Goal: Transaction & Acquisition: Purchase product/service

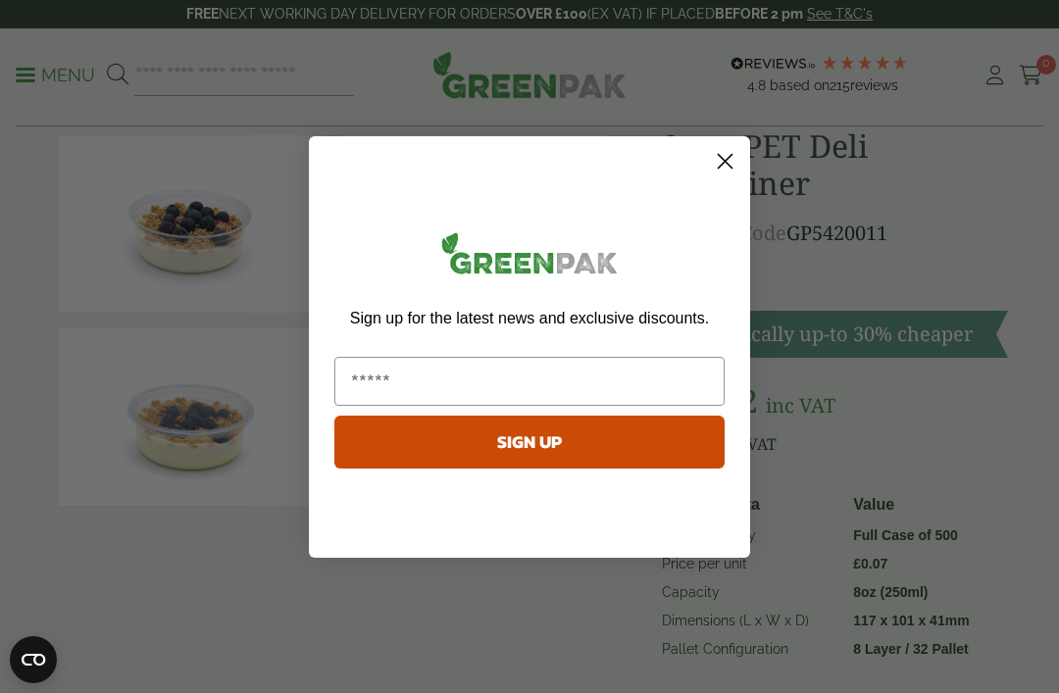
click at [731, 176] on circle "Close dialog" at bounding box center [725, 160] width 32 height 32
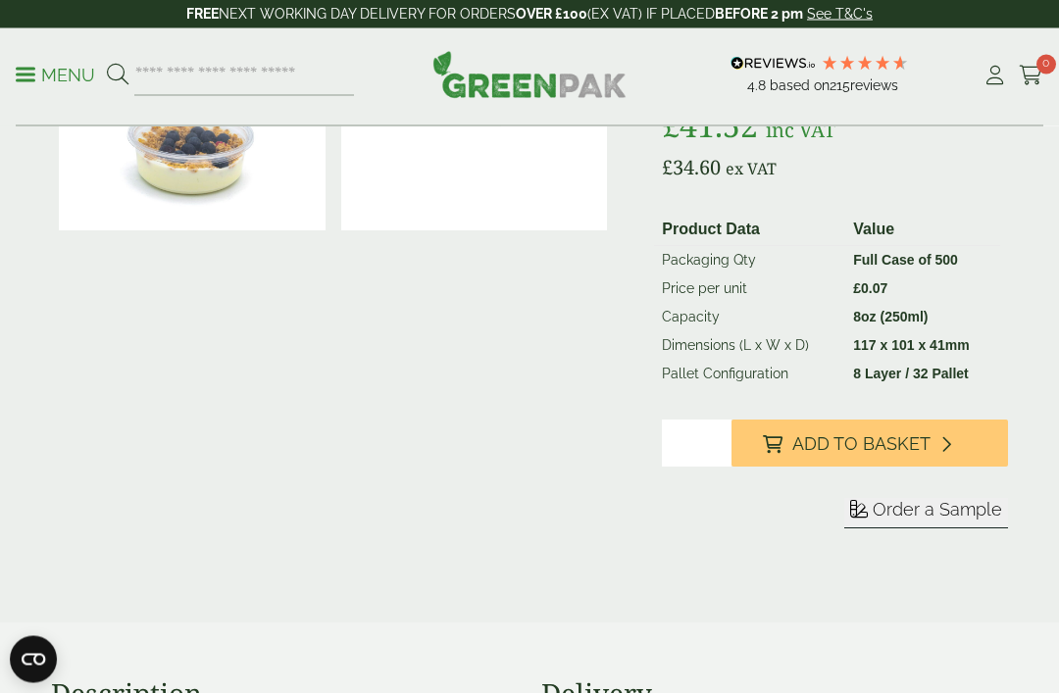
scroll to position [301, 0]
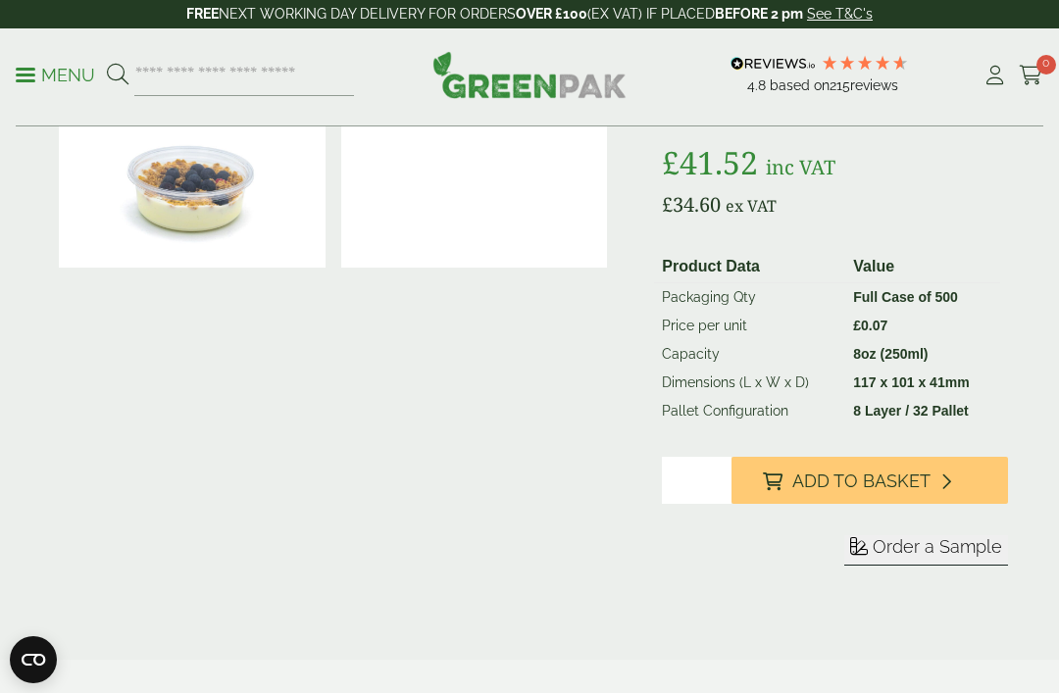
click at [865, 474] on span "Add to Basket" at bounding box center [861, 482] width 138 height 22
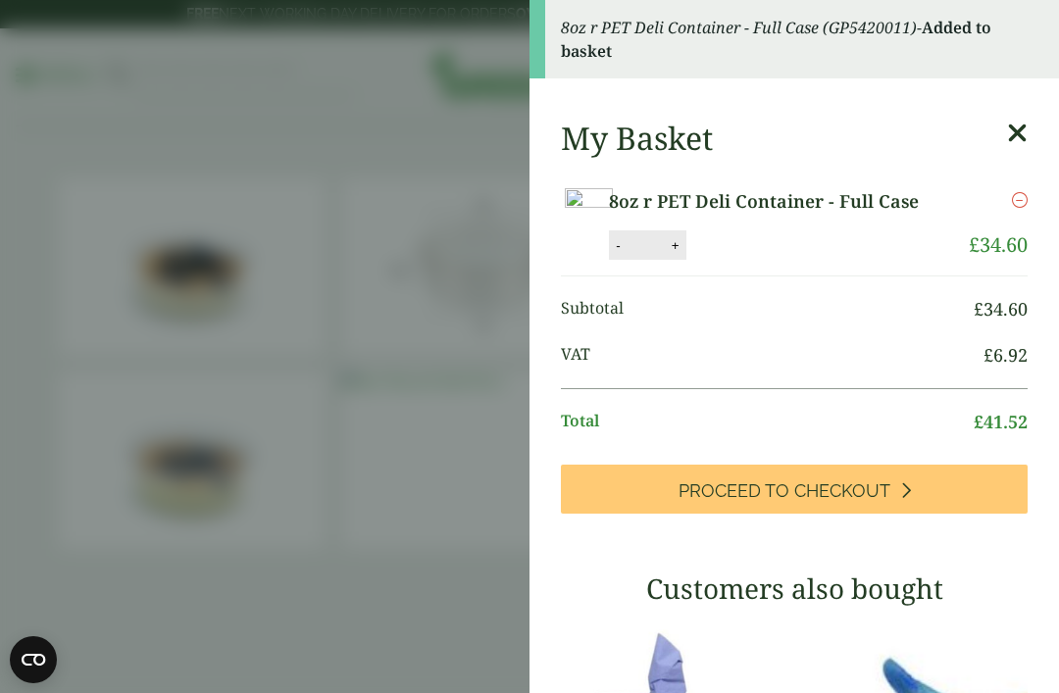
scroll to position [0, 0]
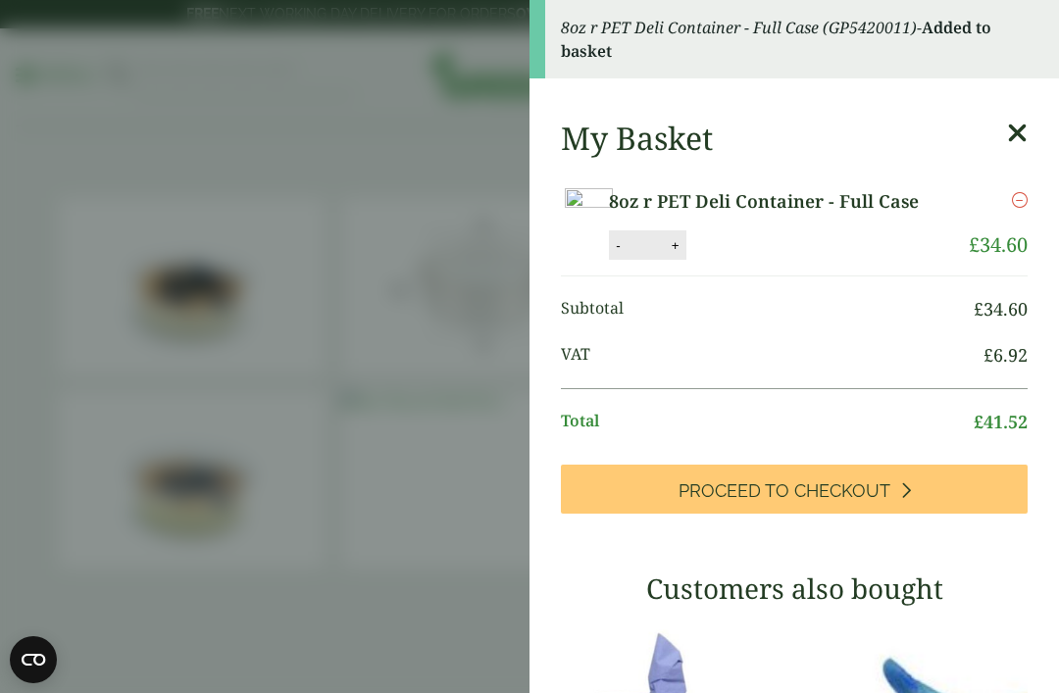
click at [1018, 125] on icon at bounding box center [1017, 133] width 21 height 27
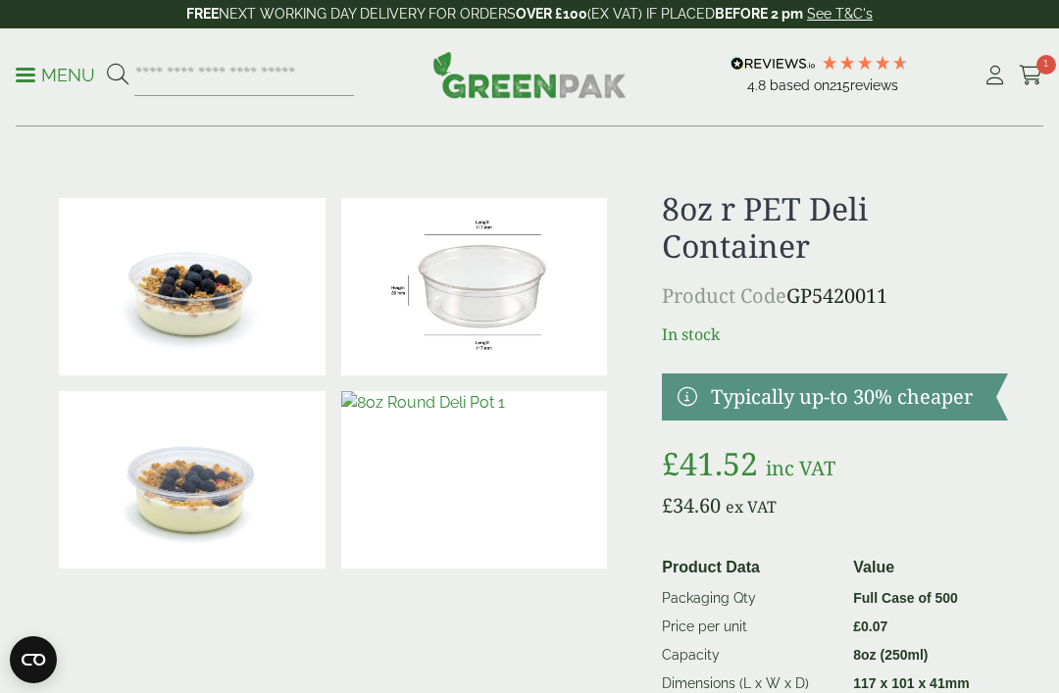
click at [36, 77] on p "Menu" at bounding box center [55, 76] width 79 height 24
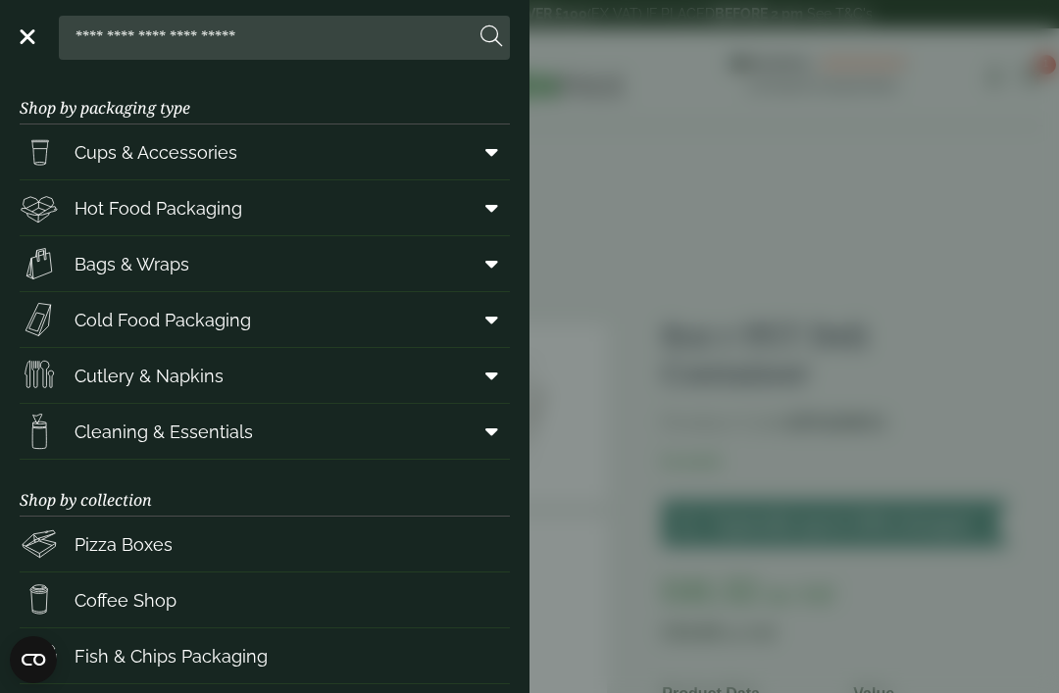
click at [483, 380] on span at bounding box center [488, 375] width 44 height 37
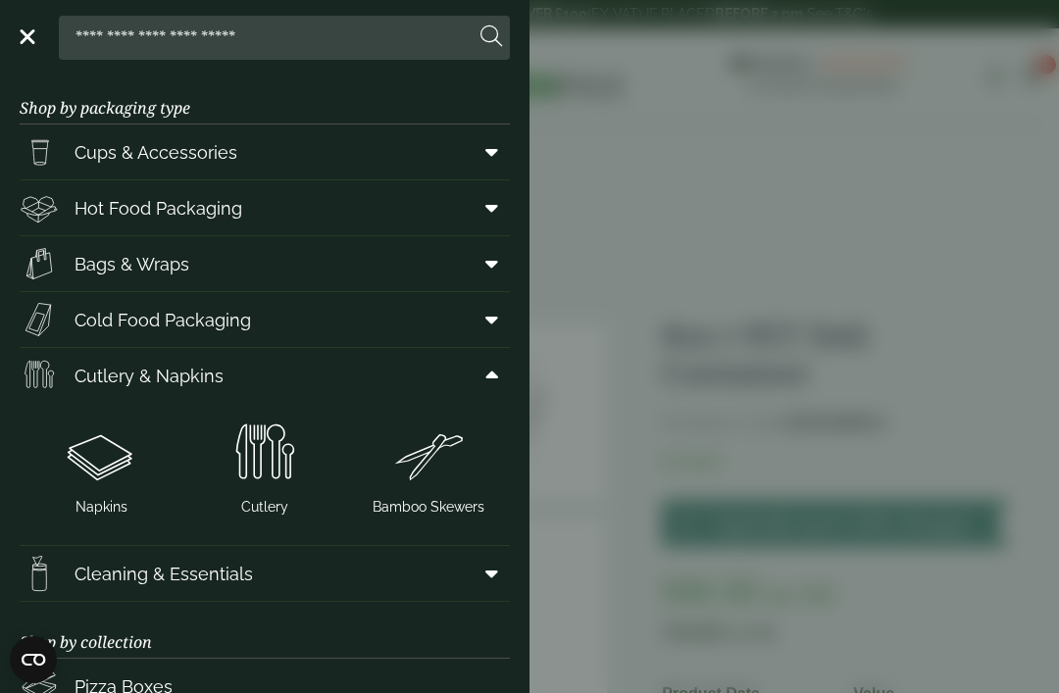
click at [261, 469] on img at bounding box center [265, 454] width 148 height 78
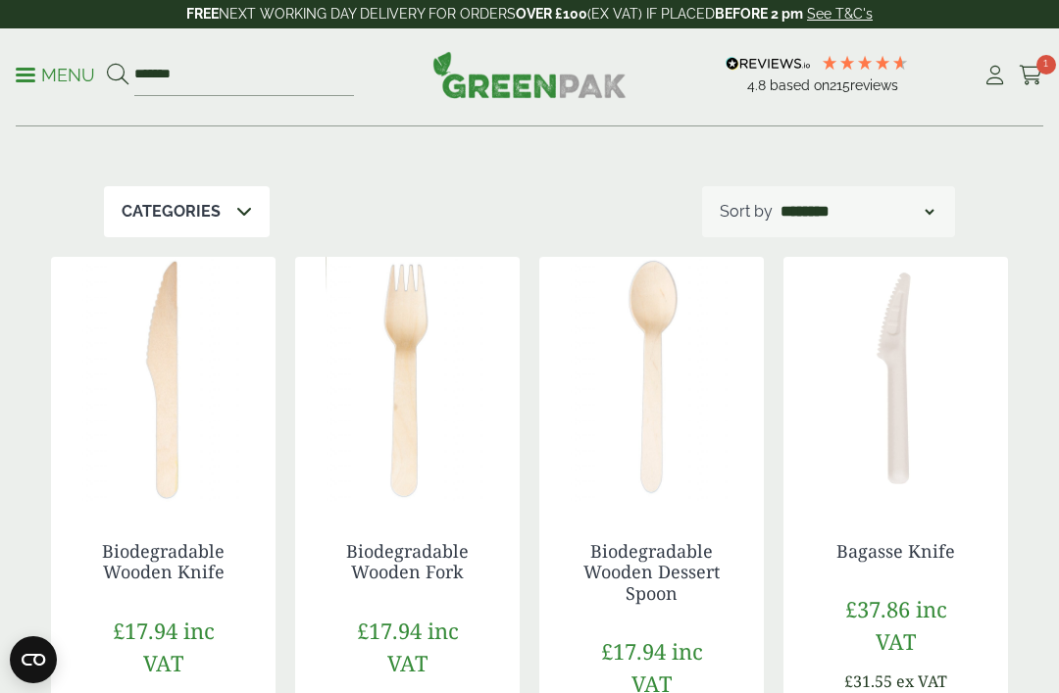
scroll to position [202, 0]
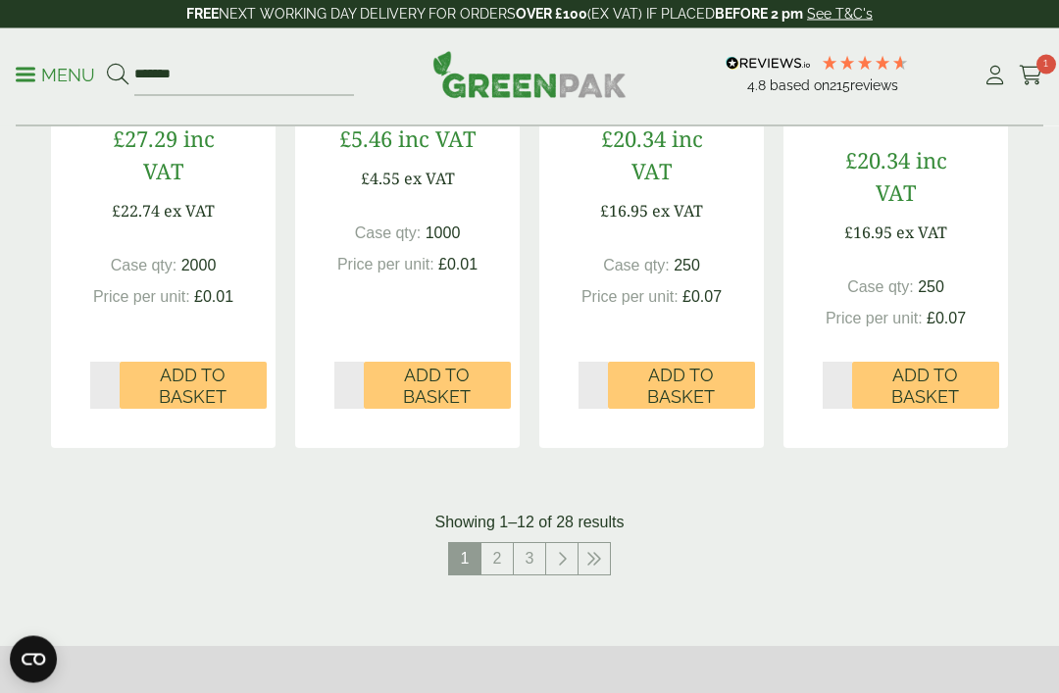
click at [500, 553] on link "2" at bounding box center [496, 559] width 31 height 31
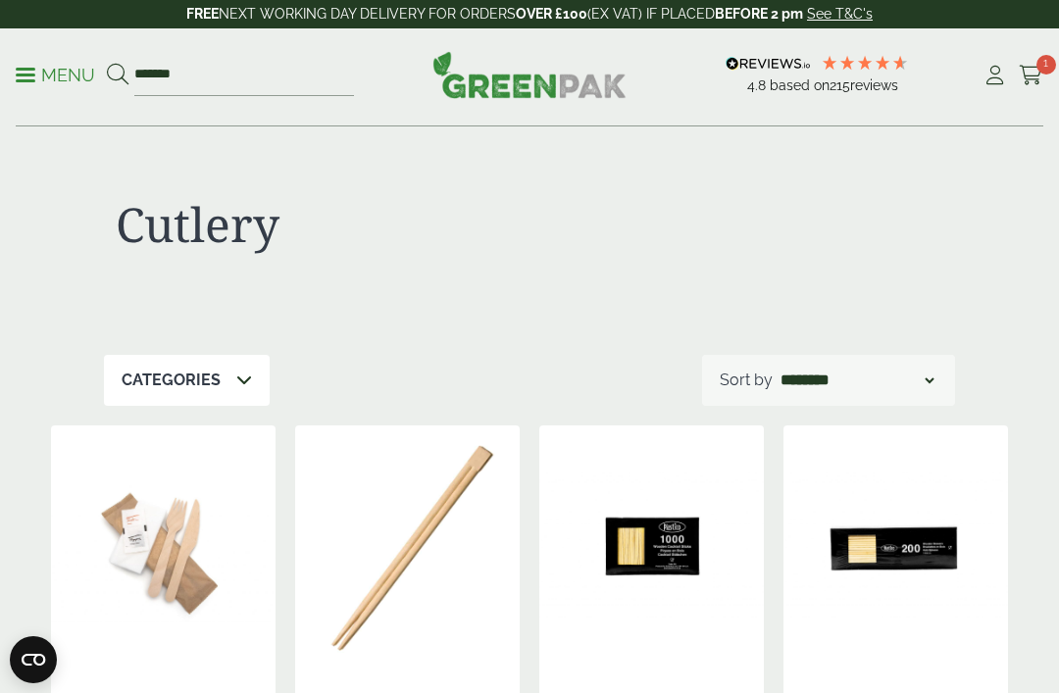
click at [25, 80] on link "Menu" at bounding box center [55, 74] width 79 height 20
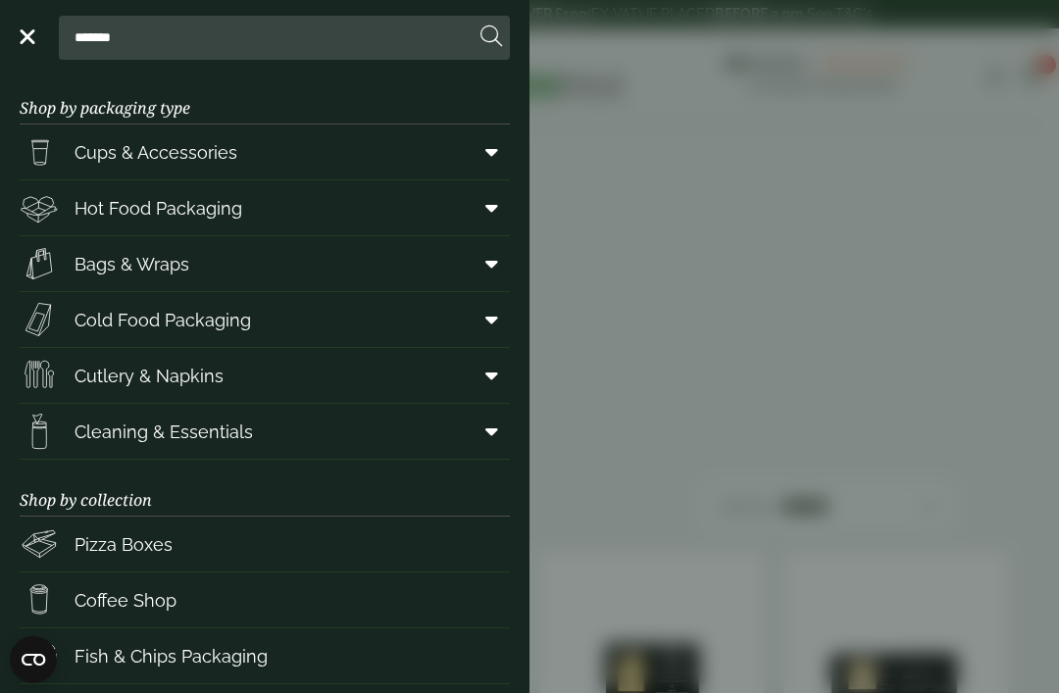
click at [508, 145] on span at bounding box center [488, 151] width 44 height 37
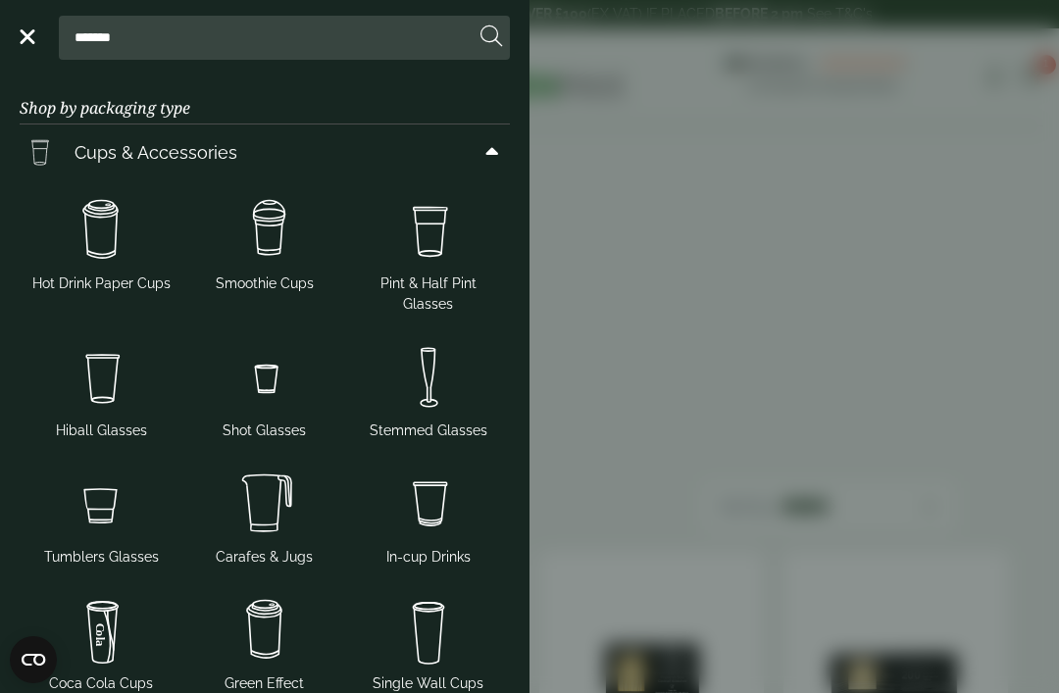
click at [734, 262] on aside "Close ******* Shop by packaging type Cups & Accessories Hot Drink Paper Cups Sm…" at bounding box center [529, 346] width 1059 height 693
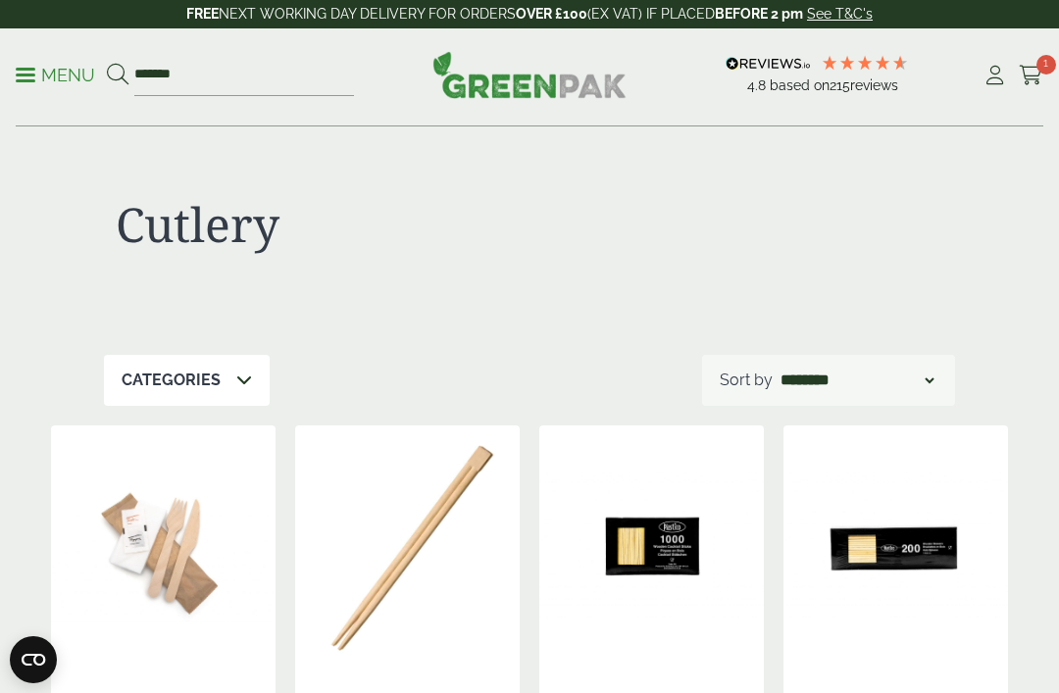
click at [1047, 61] on span "1" at bounding box center [1046, 65] width 20 height 20
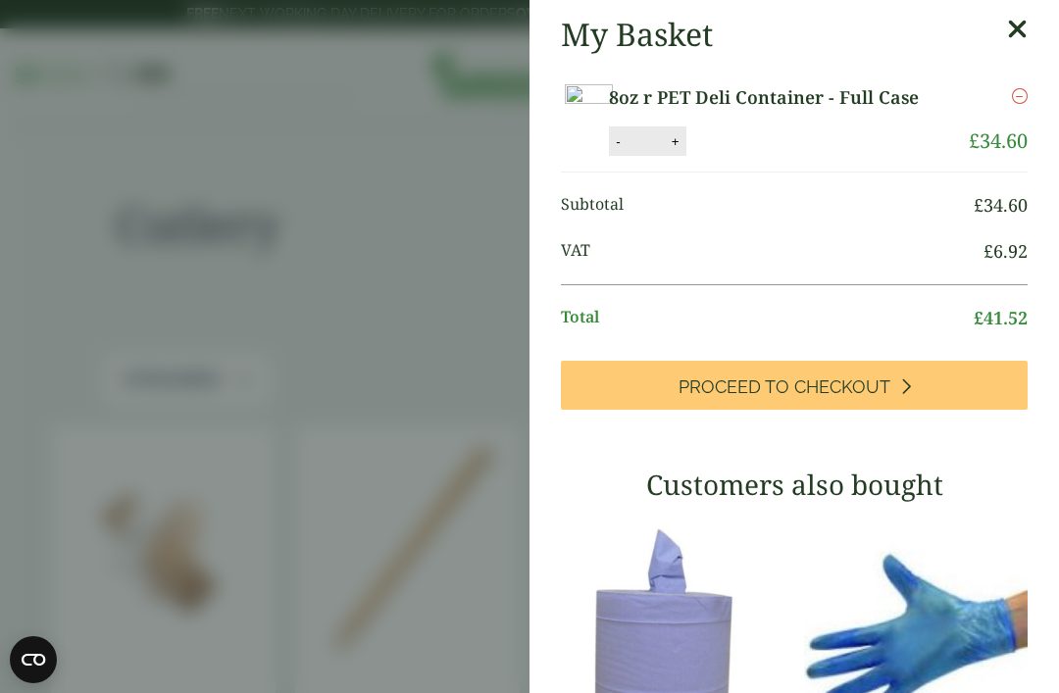
click at [957, 409] on link "Proceed to Checkout" at bounding box center [794, 385] width 467 height 49
click at [429, 324] on aside "My Basket 8oz r PET Deli Container - Full Case 8oz r PET Deli Container - Full …" at bounding box center [529, 346] width 1059 height 693
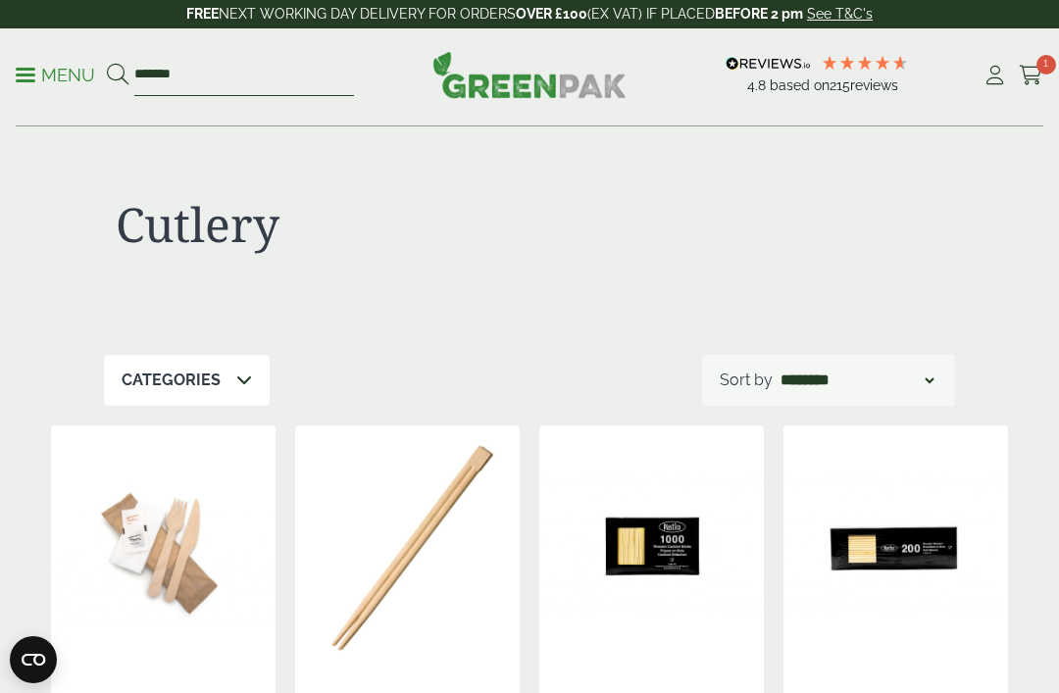
click at [334, 83] on input "*******" at bounding box center [244, 75] width 220 height 41
type input "*"
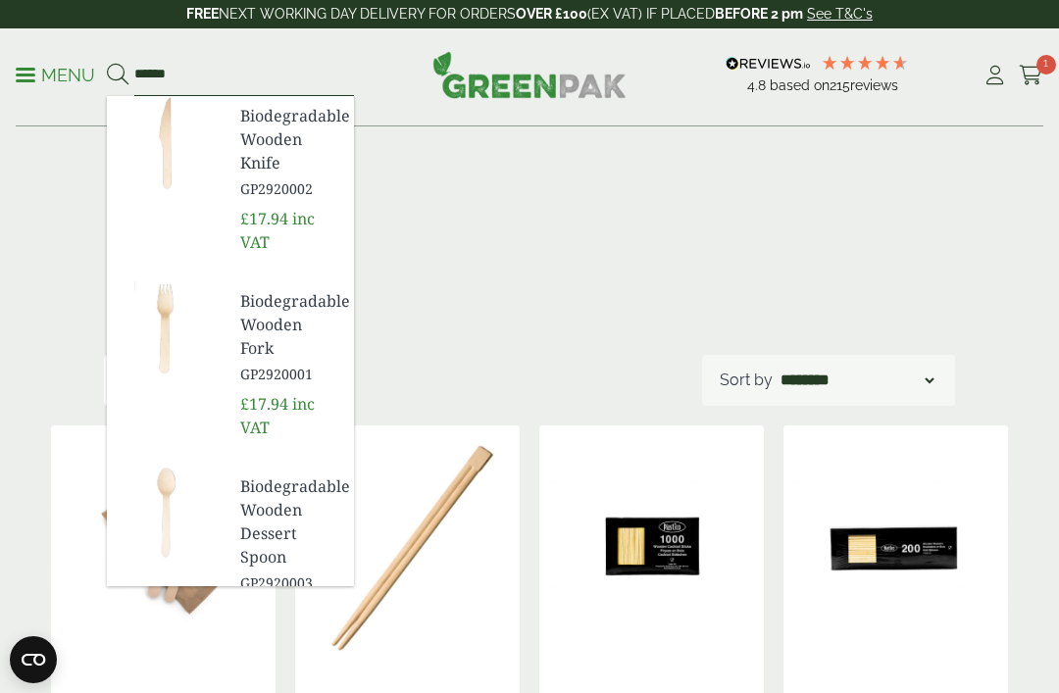
type input "******"
click at [117, 75] on button at bounding box center [118, 75] width 22 height 25
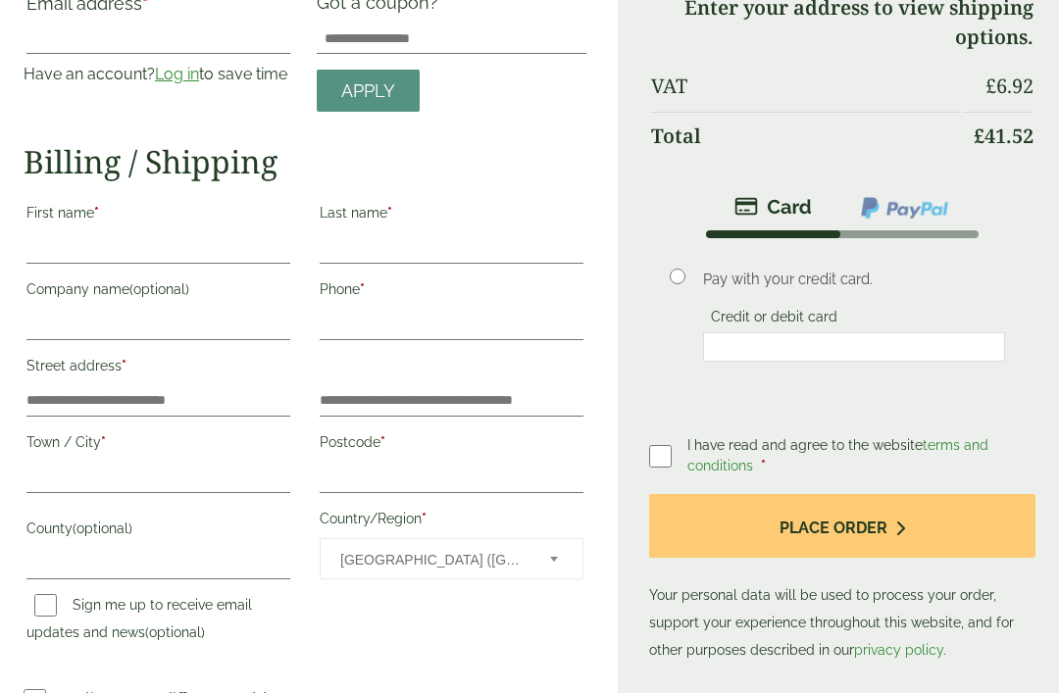
scroll to position [157, 0]
click at [175, 233] on input "First name *" at bounding box center [158, 247] width 264 height 31
type input "*******"
click at [408, 235] on input "Last name *" at bounding box center [452, 248] width 264 height 31
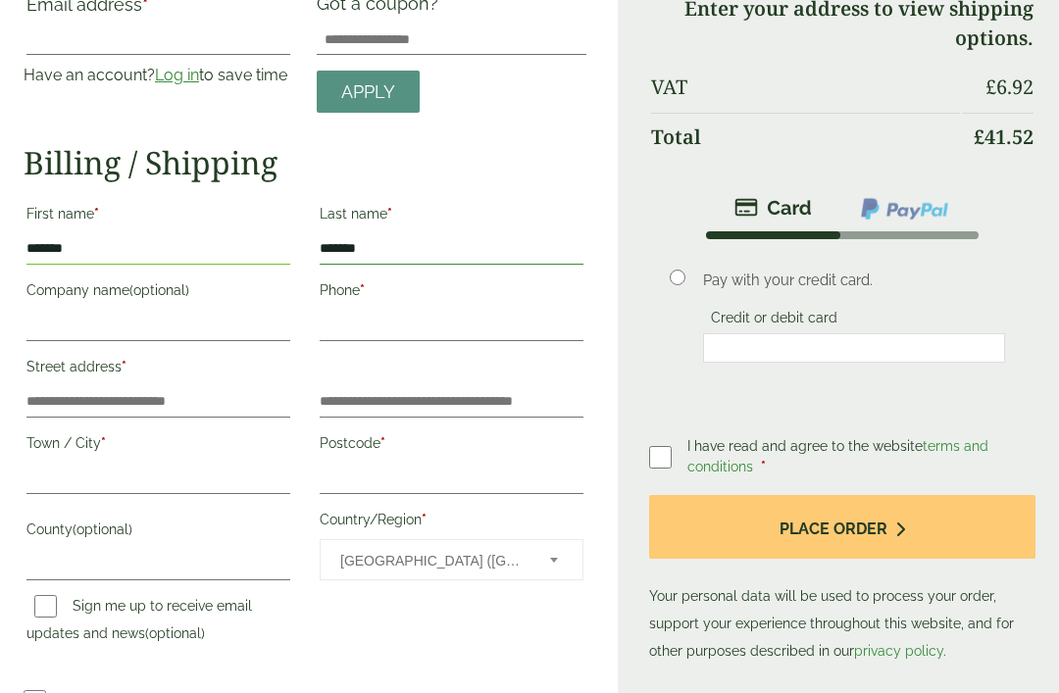
type input "******"
click at [238, 311] on input "Company name (optional)" at bounding box center [158, 325] width 264 height 31
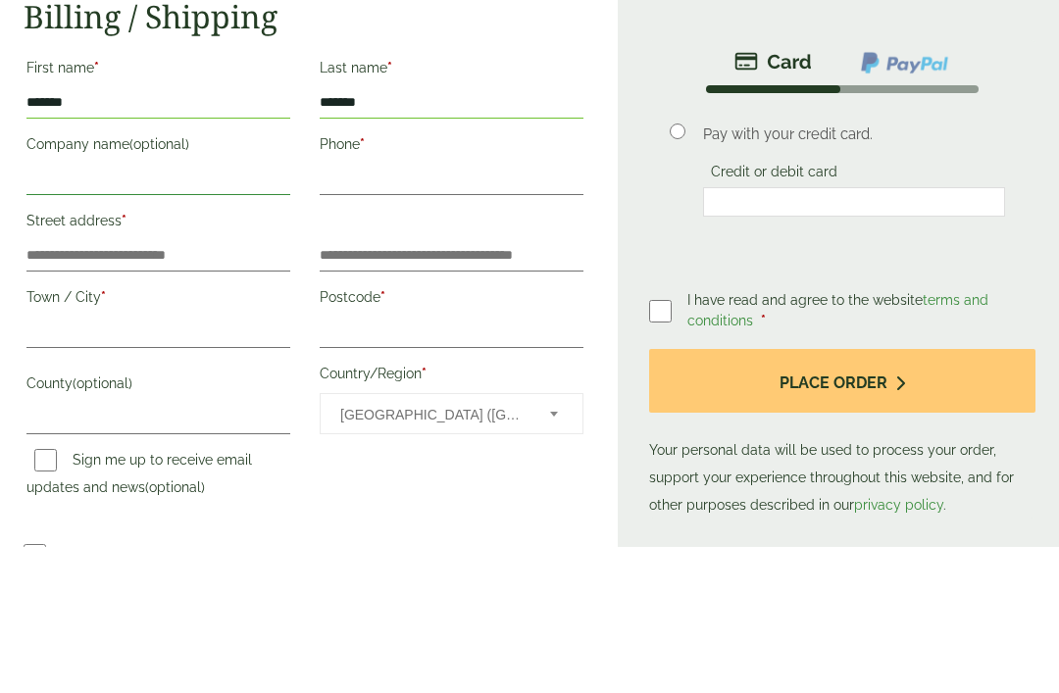
type input "*"
click at [488, 310] on input "Phone *" at bounding box center [452, 325] width 264 height 31
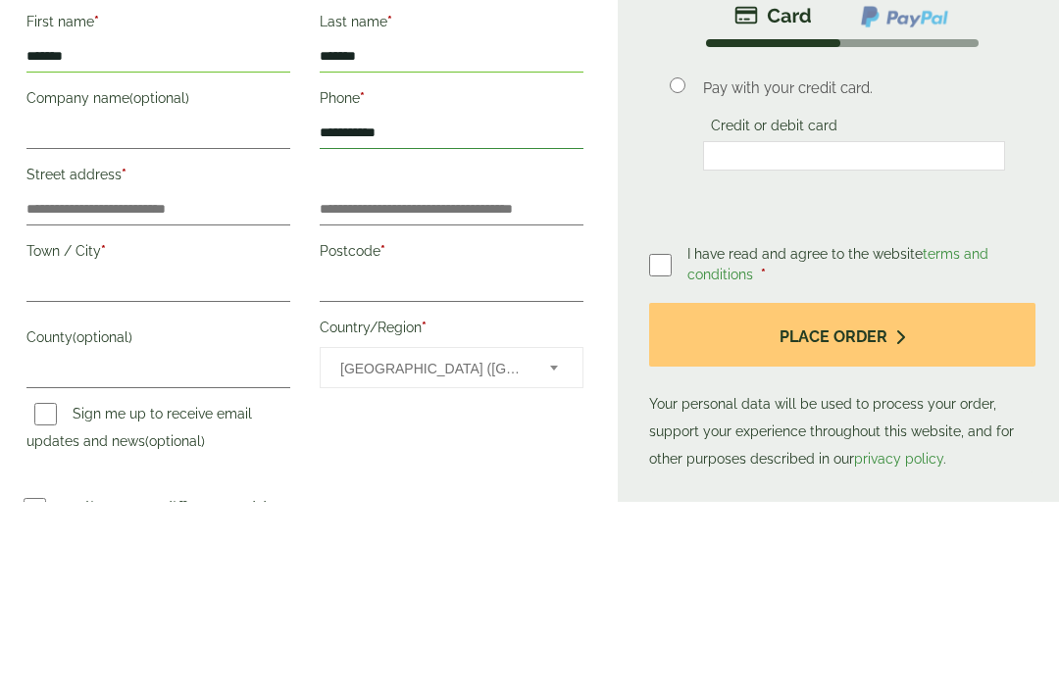
type input "**********"
click at [226, 386] on input "Street address *" at bounding box center [158, 401] width 264 height 31
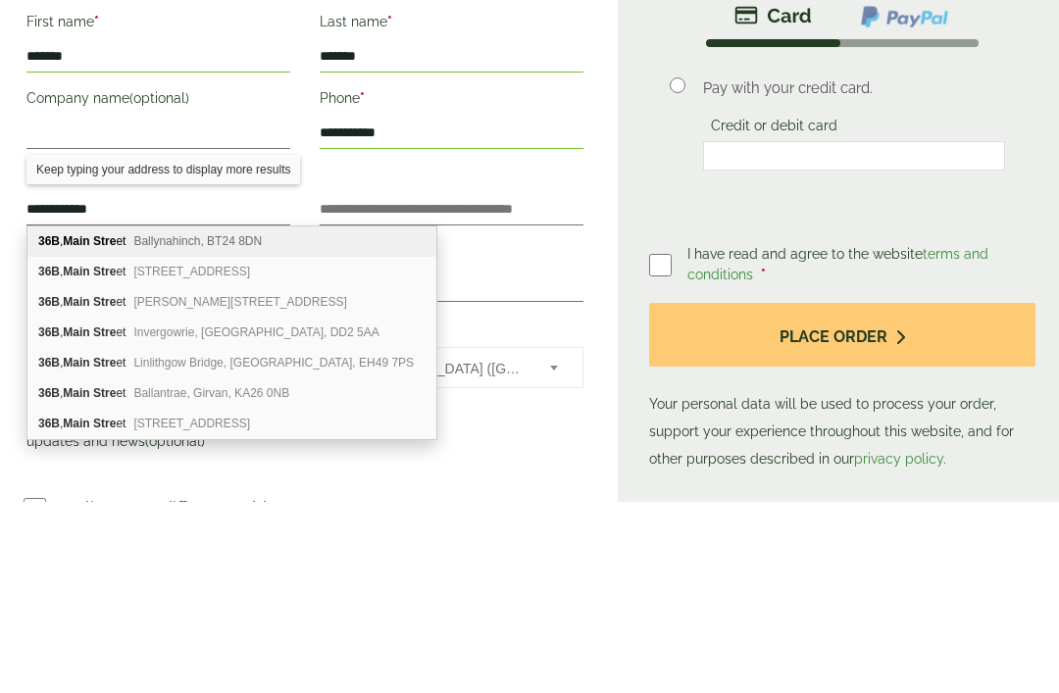
click at [327, 419] on div "36B , Main Stre et Ballynahinch, BT24 8DN" at bounding box center [231, 434] width 409 height 30
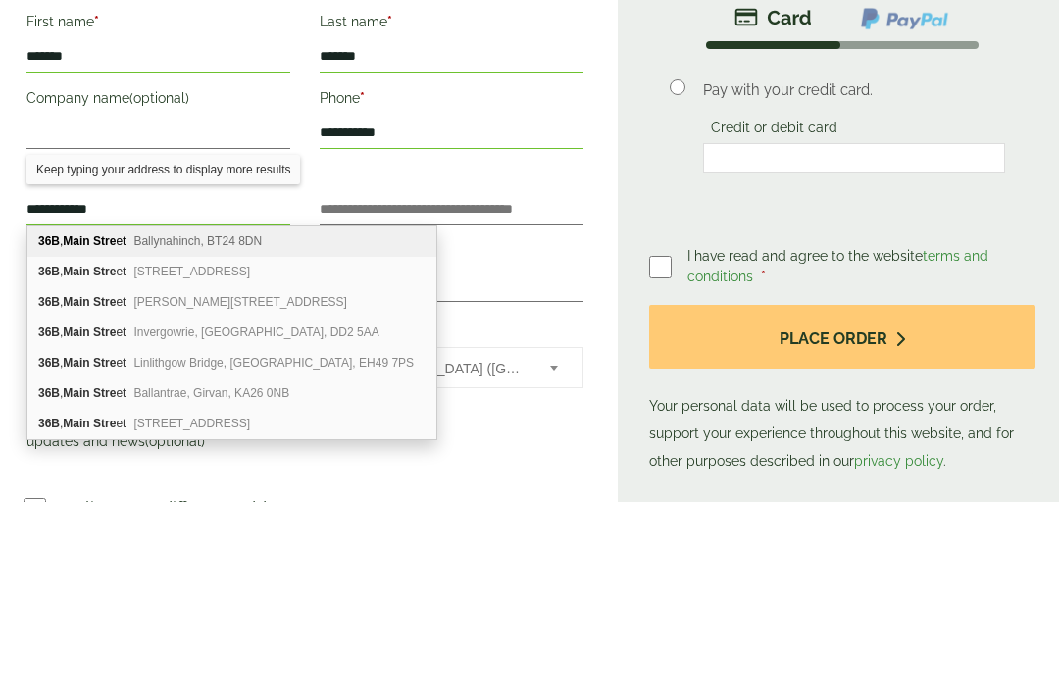
scroll to position [348, 0]
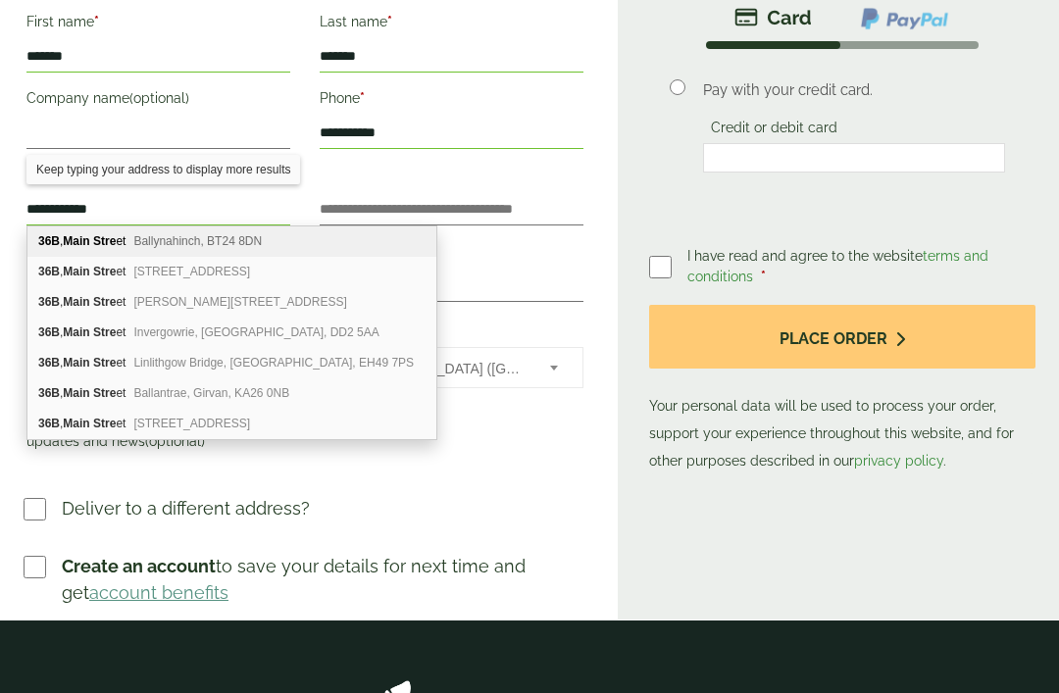
type input "**********"
type input "********"
type input "**********"
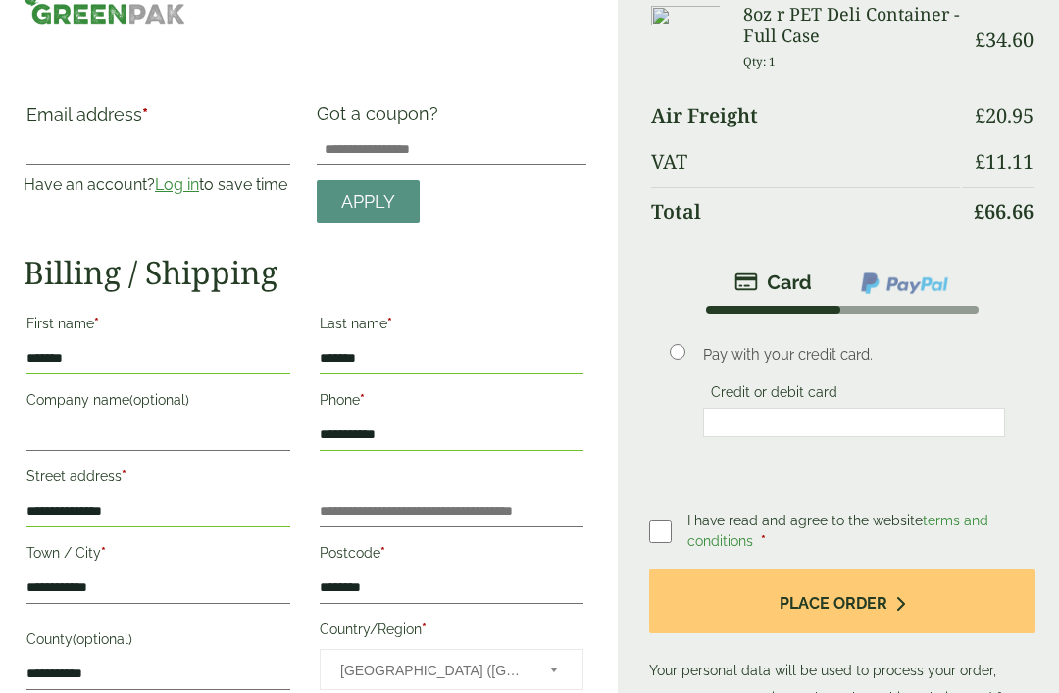
scroll to position [0, 0]
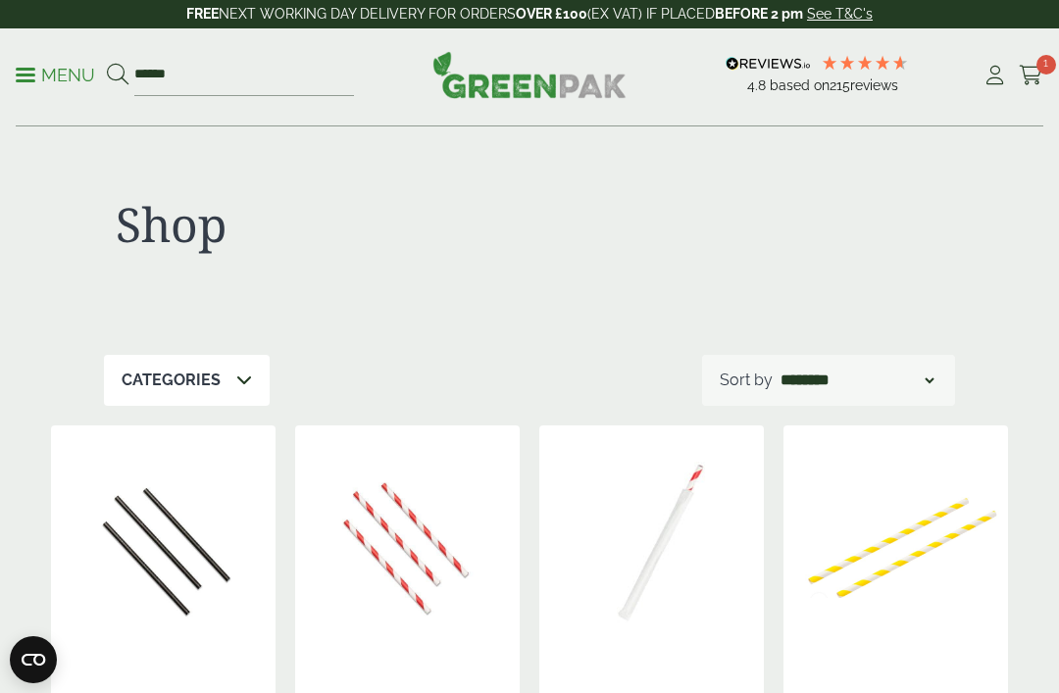
click at [39, 82] on p "Menu" at bounding box center [55, 76] width 79 height 24
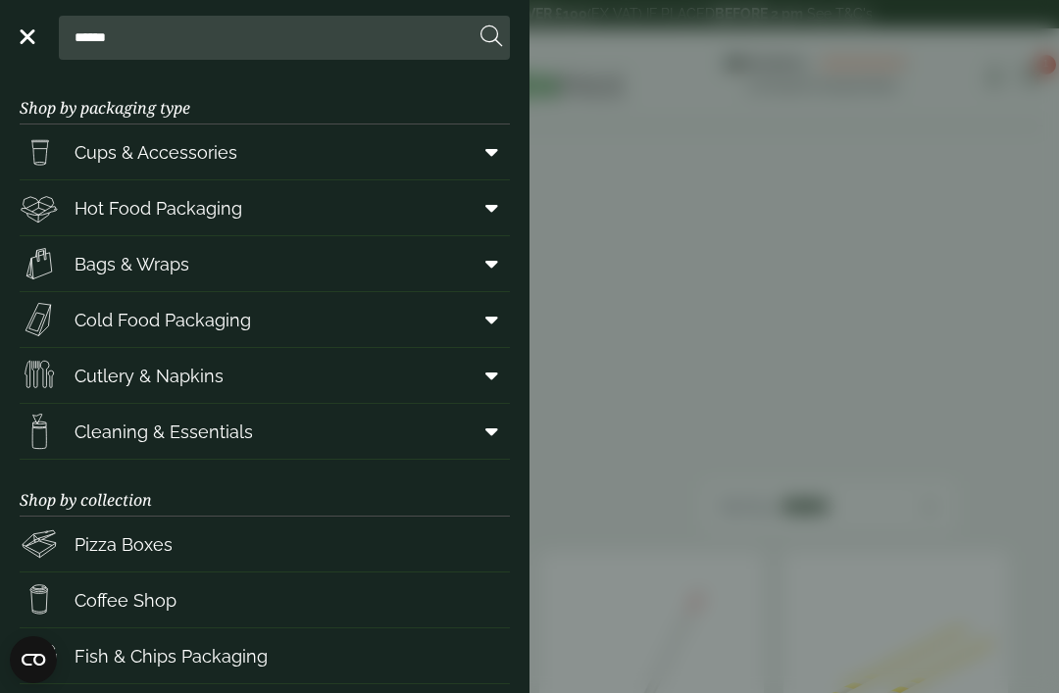
click at [498, 320] on span at bounding box center [488, 319] width 44 height 37
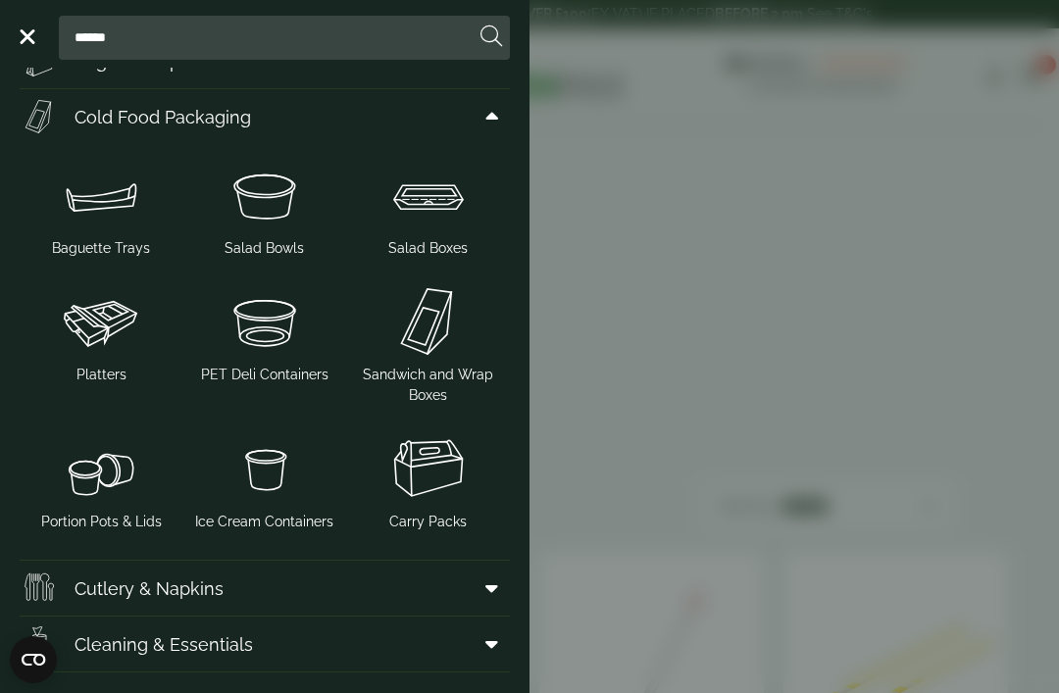
scroll to position [197, 0]
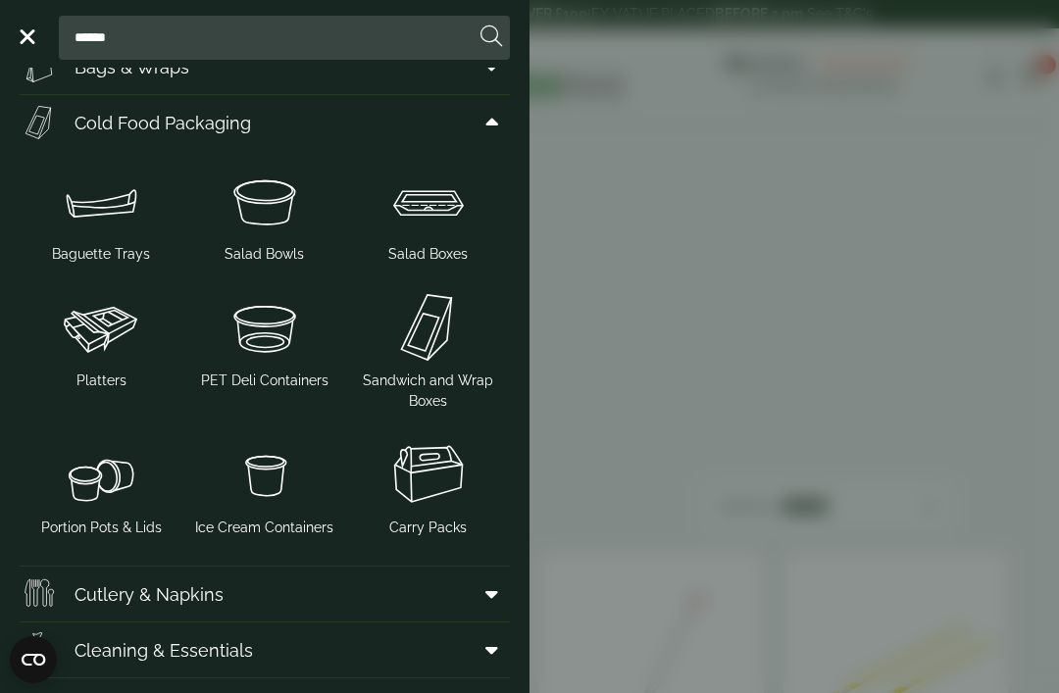
click at [260, 360] on img at bounding box center [265, 327] width 148 height 78
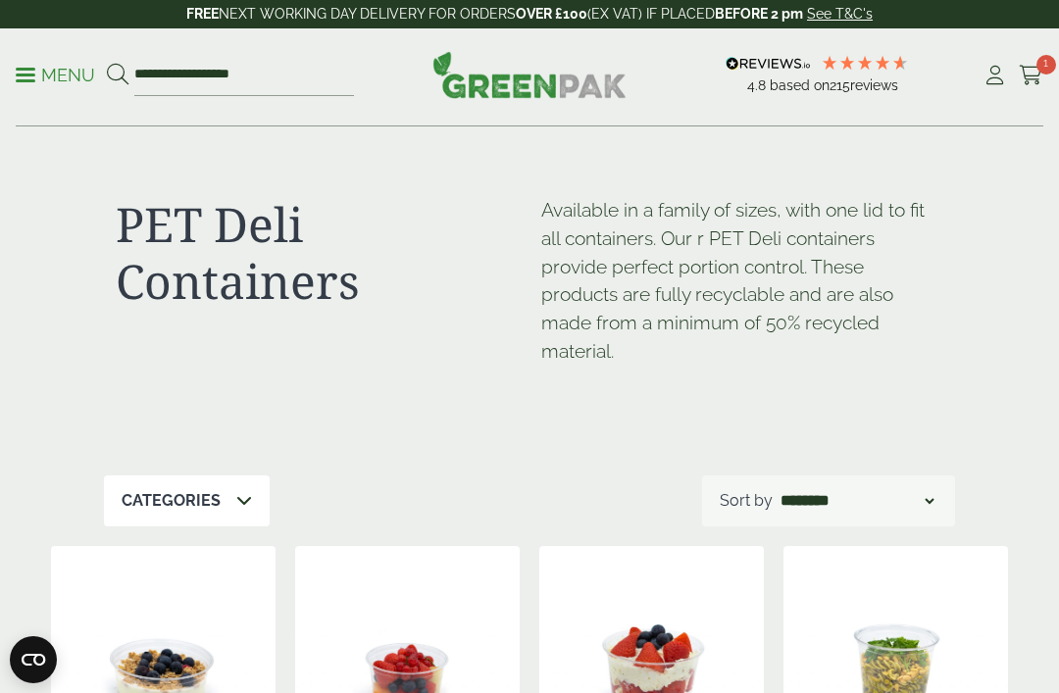
click at [49, 65] on p "Menu" at bounding box center [55, 76] width 79 height 24
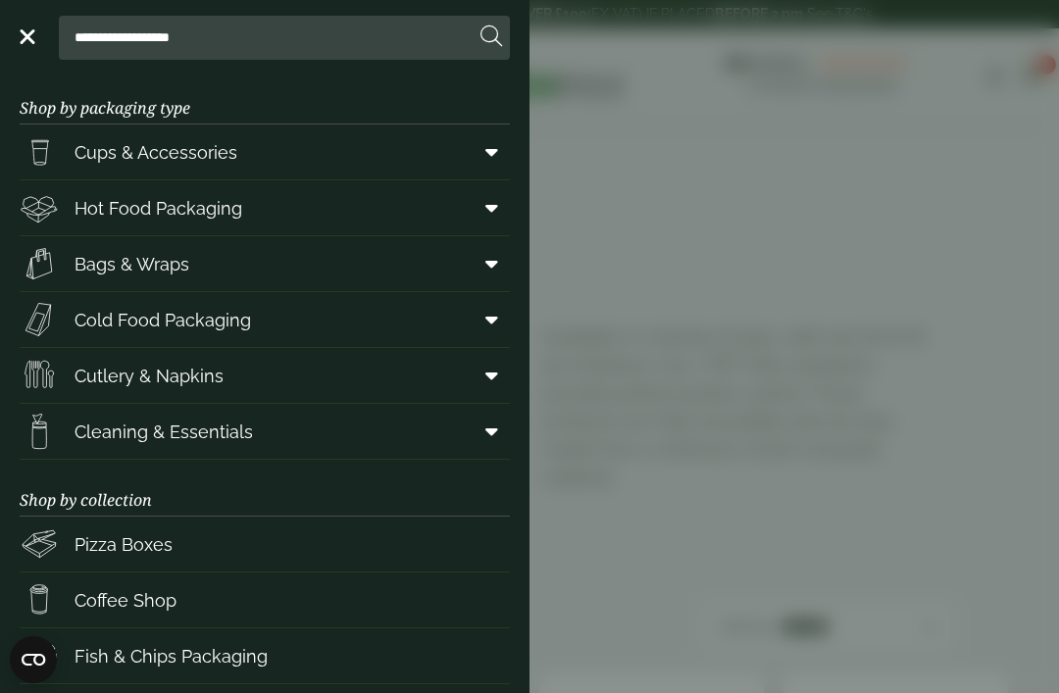
click at [509, 430] on span at bounding box center [488, 431] width 44 height 37
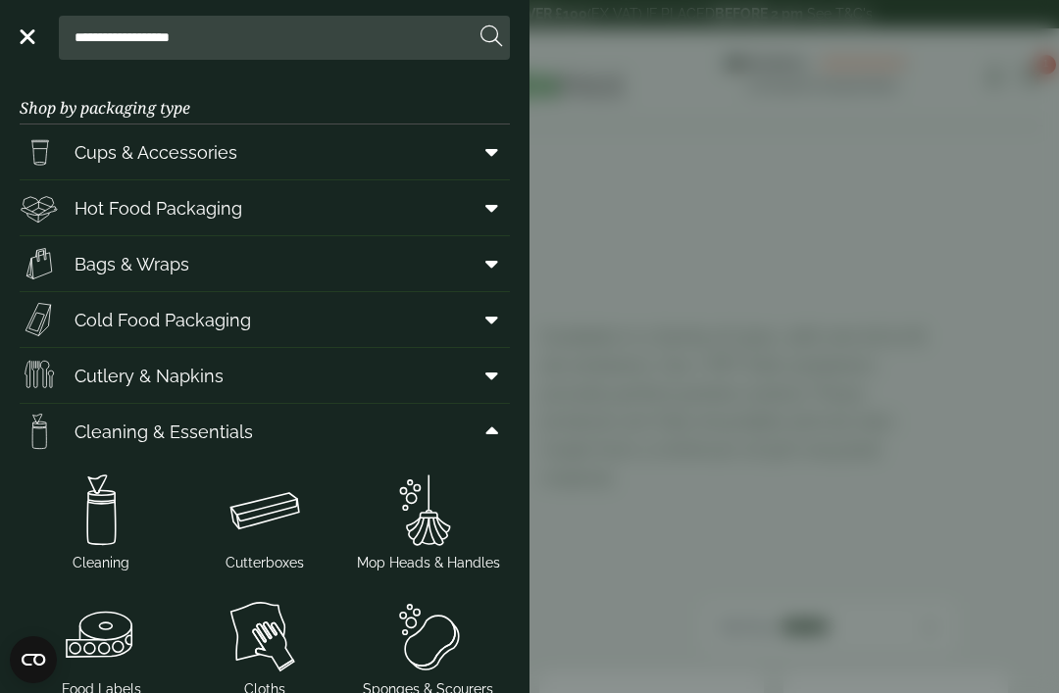
click at [488, 262] on icon at bounding box center [491, 264] width 13 height 20
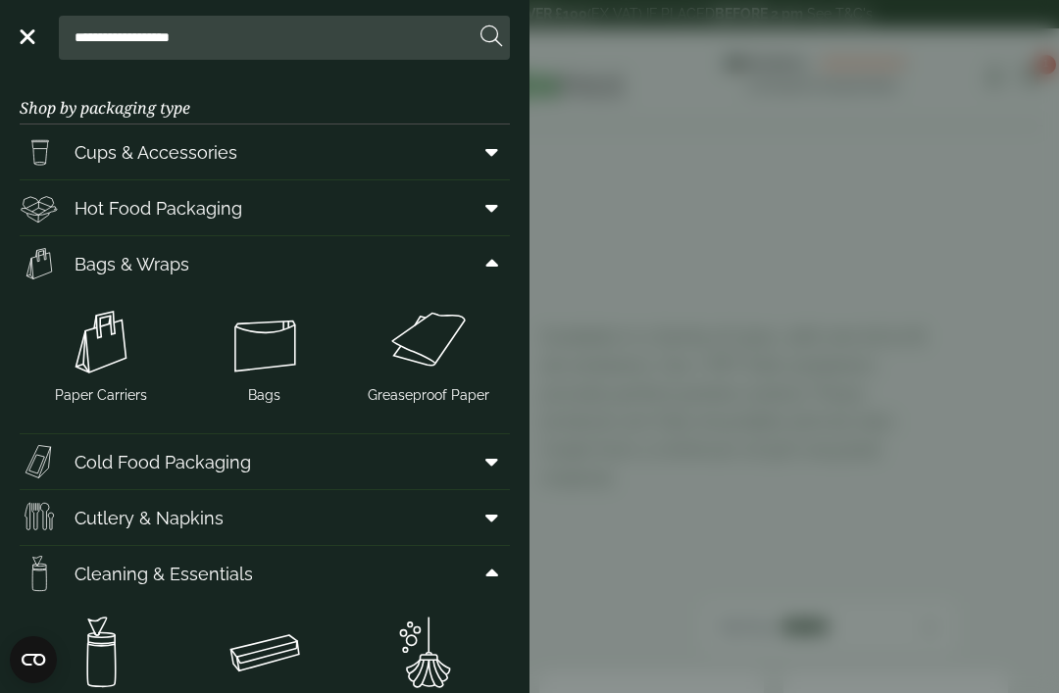
click at [490, 277] on span at bounding box center [488, 263] width 44 height 37
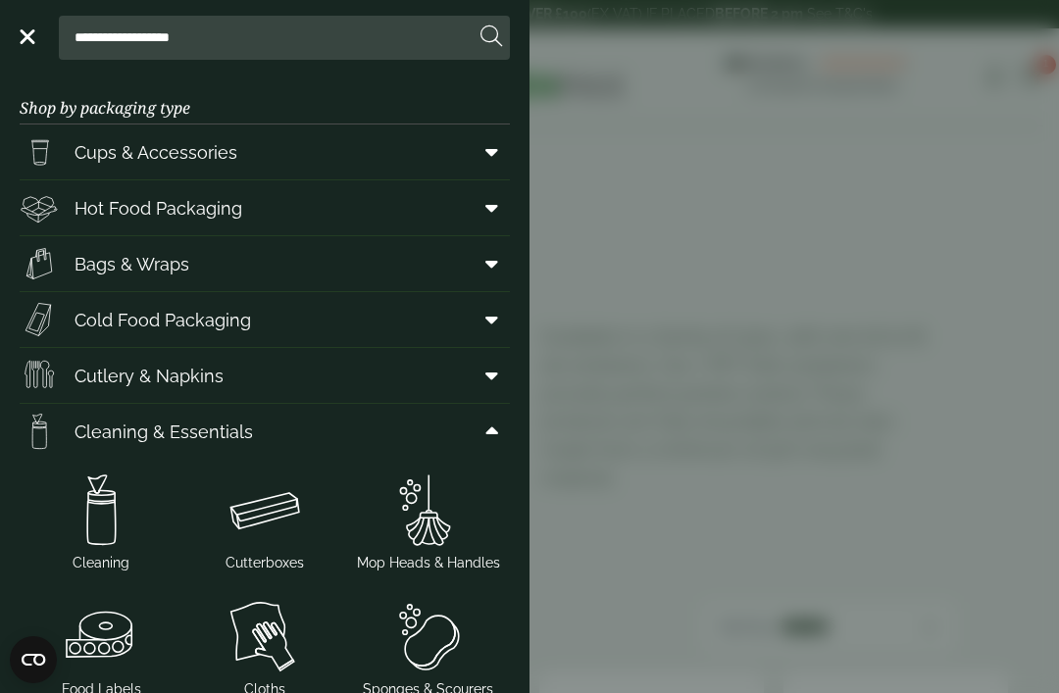
click at [489, 322] on icon at bounding box center [491, 320] width 13 height 20
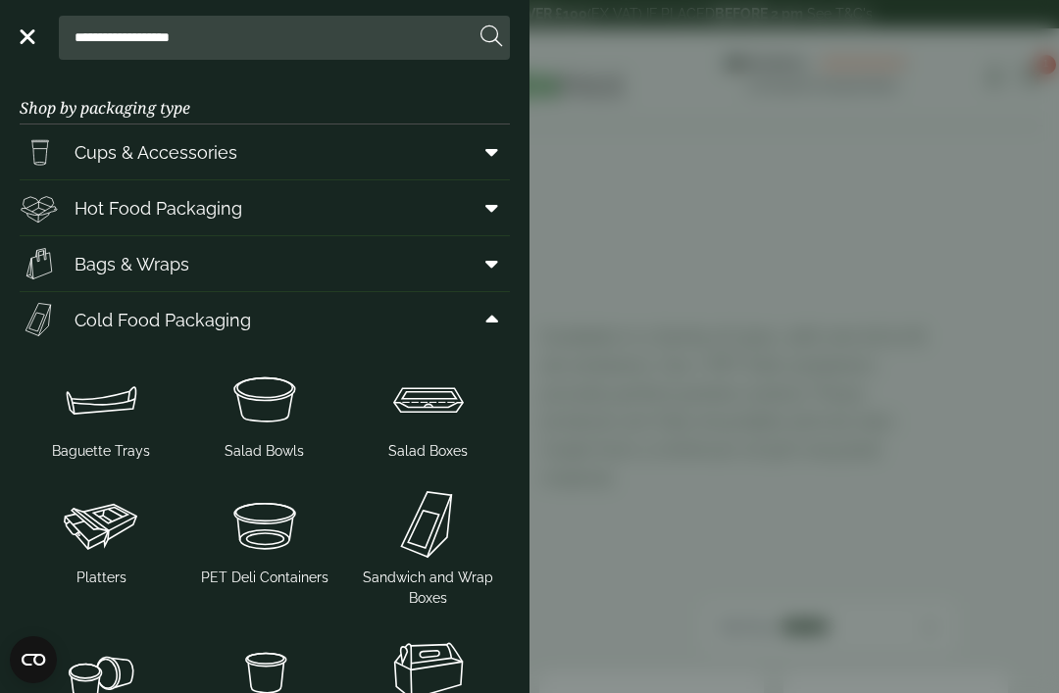
click at [479, 332] on span at bounding box center [488, 319] width 44 height 37
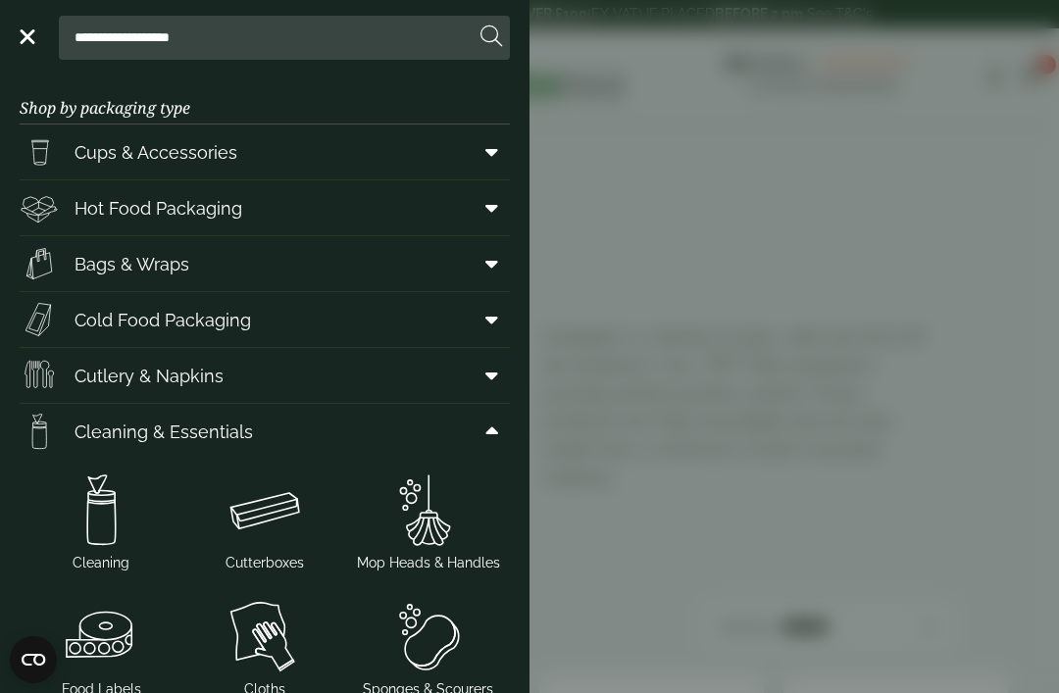
click at [490, 213] on icon at bounding box center [491, 208] width 13 height 20
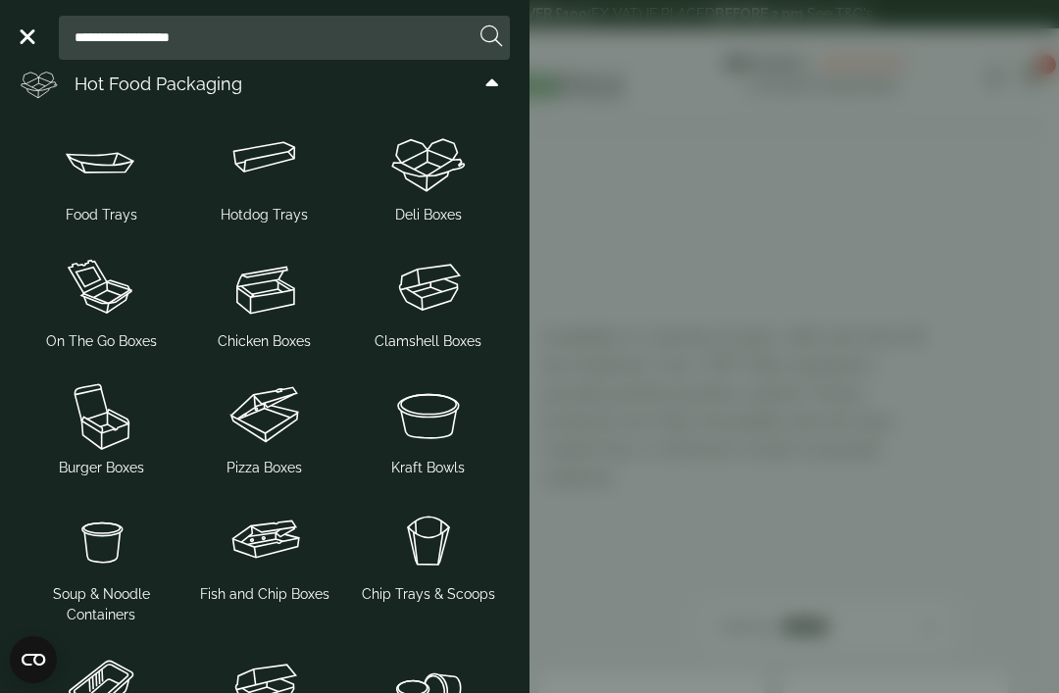
scroll to position [121, 0]
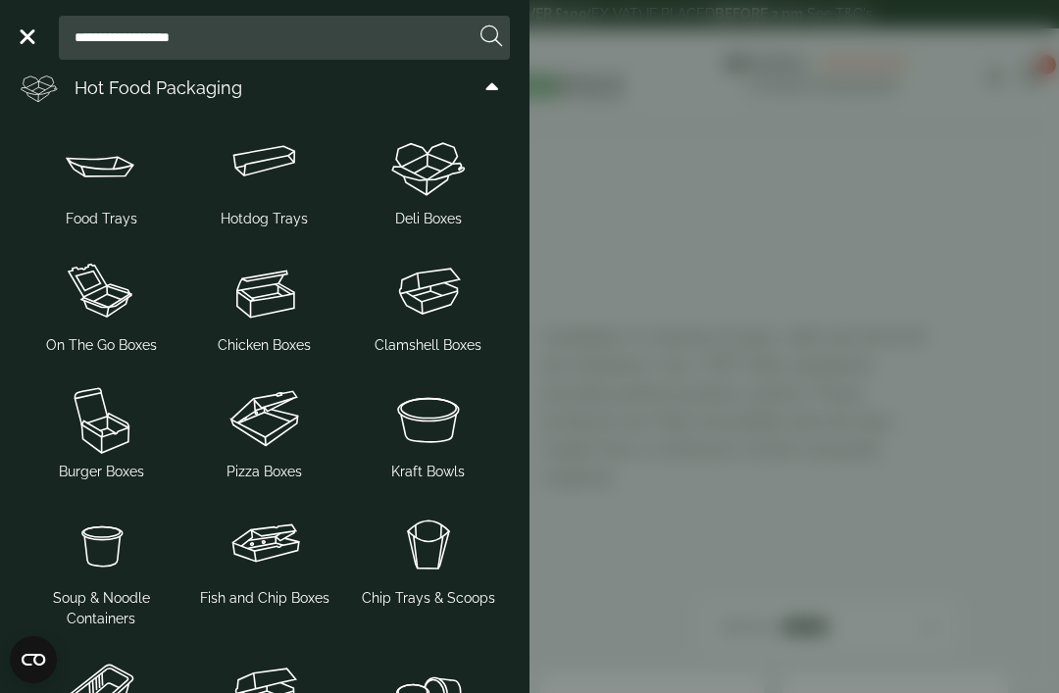
click at [110, 173] on img at bounding box center [101, 165] width 148 height 78
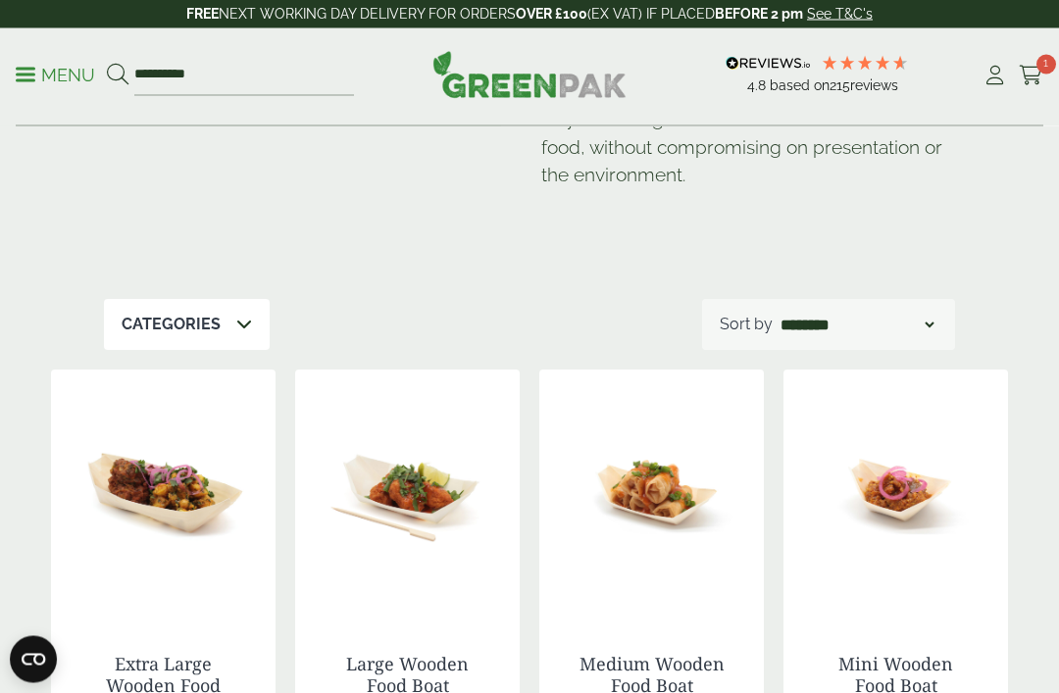
scroll to position [248, 0]
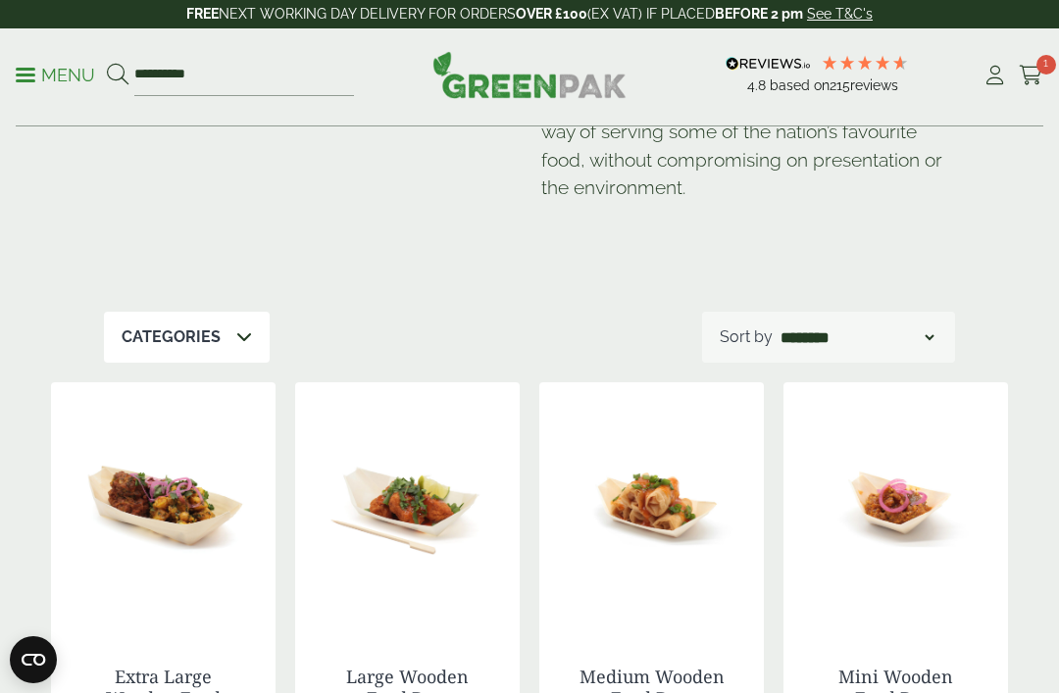
click at [27, 85] on p "Menu" at bounding box center [55, 76] width 79 height 24
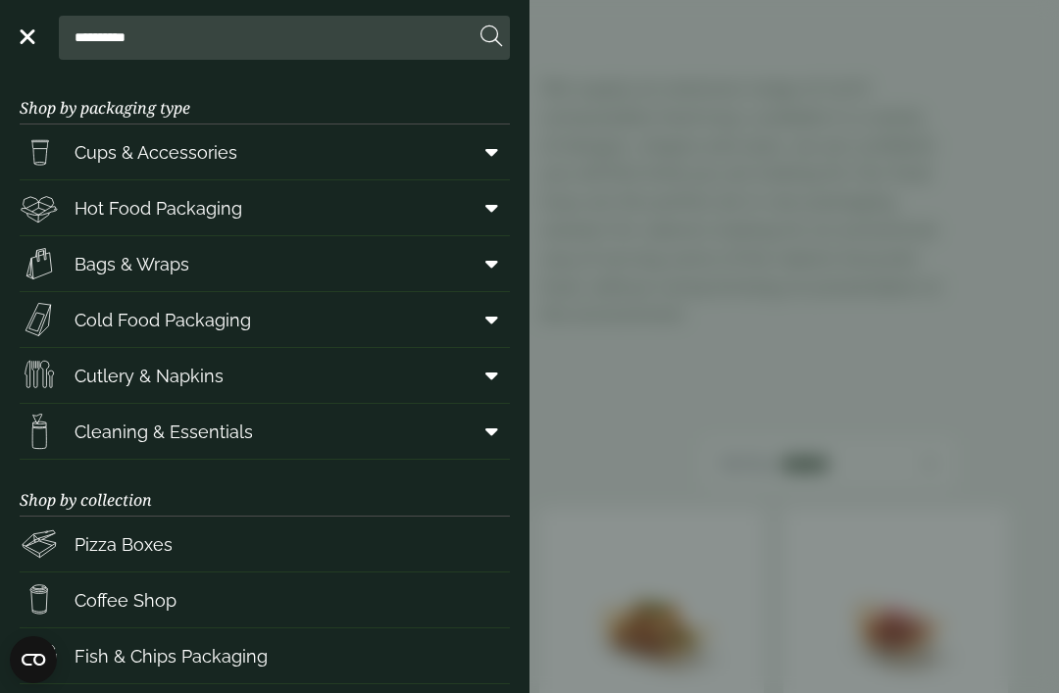
click at [481, 159] on span at bounding box center [488, 151] width 44 height 37
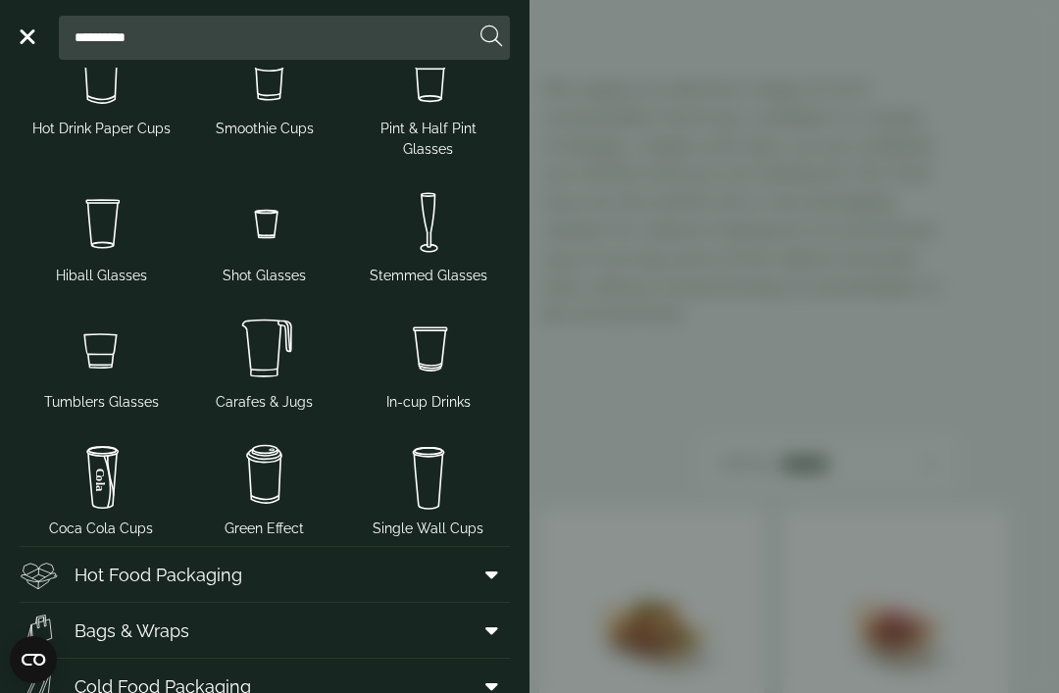
scroll to position [154, 0]
click at [663, 409] on aside "**********" at bounding box center [529, 346] width 1059 height 693
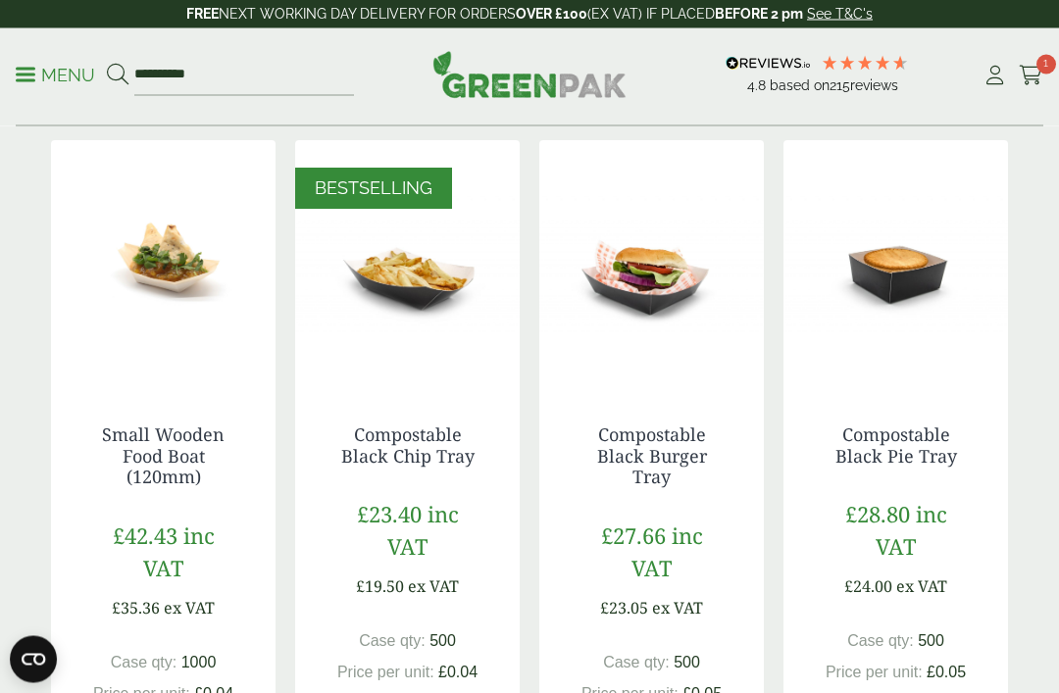
scroll to position [1105, 0]
